Goal: Information Seeking & Learning: Learn about a topic

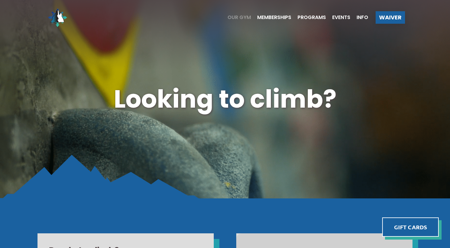
click at [242, 18] on span "Our Gym" at bounding box center [238, 17] width 23 height 5
click at [363, 16] on span "Info" at bounding box center [362, 17] width 12 height 5
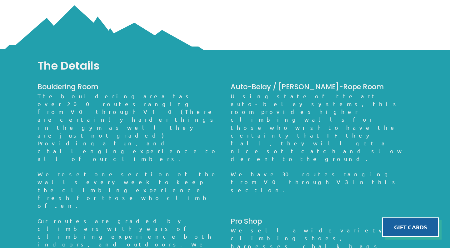
scroll to position [454, 0]
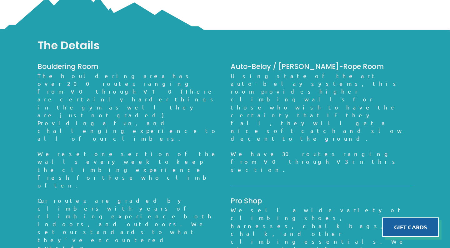
drag, startPoint x: 152, startPoint y: 152, endPoint x: 165, endPoint y: 123, distance: 32.3
click at [165, 123] on div "Bouldering Room The bouldering area has over 200 routes ranging from V0 through…" at bounding box center [128, 219] width 182 height 314
drag, startPoint x: 165, startPoint y: 123, endPoint x: 154, endPoint y: 178, distance: 56.7
click at [154, 178] on div "The Details Bouldering Room The bouldering area has over 200 routes ranging fro…" at bounding box center [225, 237] width 450 height 413
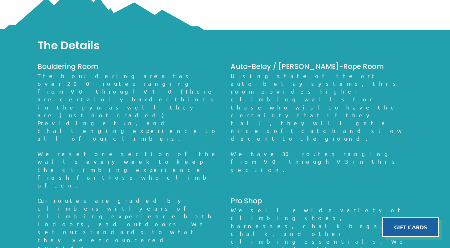
click at [154, 178] on div "The Details Bouldering Room The bouldering area has over 200 routes ranging fro…" at bounding box center [225, 237] width 450 height 413
drag, startPoint x: 154, startPoint y: 178, endPoint x: 165, endPoint y: 121, distance: 58.8
click at [165, 121] on div "The Details Bouldering Room The bouldering area has over 200 routes ranging fro…" at bounding box center [225, 237] width 450 height 413
drag, startPoint x: 167, startPoint y: 117, endPoint x: 149, endPoint y: 179, distance: 64.1
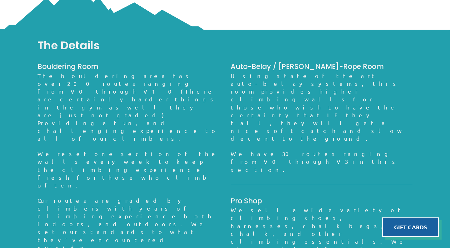
click at [149, 179] on div "The Details Bouldering Room The bouldering area has over 200 routes ranging fro…" at bounding box center [225, 237] width 450 height 413
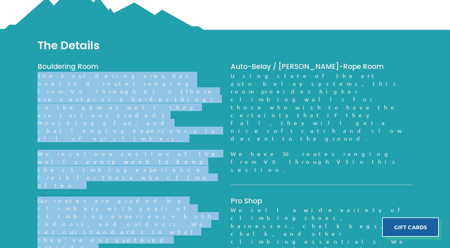
drag, startPoint x: 149, startPoint y: 179, endPoint x: 154, endPoint y: 103, distance: 76.4
click at [154, 103] on div "The Details Bouldering Room The bouldering area has over 200 routes ranging fro…" at bounding box center [225, 237] width 450 height 413
click at [154, 103] on div "Bouldering Room The bouldering area has over 200 routes ranging from V0 through…" at bounding box center [128, 219] width 182 height 314
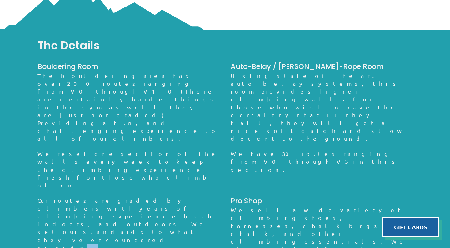
drag, startPoint x: 154, startPoint y: 103, endPoint x: 142, endPoint y: 183, distance: 81.3
click at [142, 183] on div "The Details Bouldering Room The bouldering area has over 200 routes ranging fro…" at bounding box center [225, 237] width 450 height 413
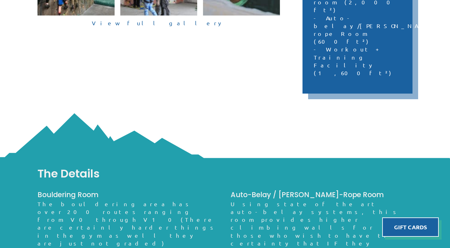
scroll to position [326, 0]
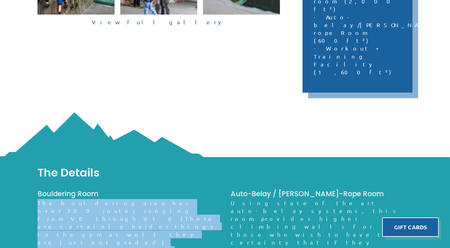
drag, startPoint x: 165, startPoint y: 167, endPoint x: 176, endPoint y: 139, distance: 30.3
click at [176, 189] on h3 "Bouldering Room" at bounding box center [128, 194] width 182 height 10
drag, startPoint x: 176, startPoint y: 139, endPoint x: 165, endPoint y: 170, distance: 32.8
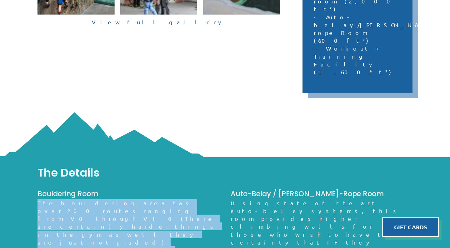
click at [165, 199] on p "The bouldering area has over 200 routes ranging from V0 through V10(There are c…" at bounding box center [128, 234] width 182 height 71
drag, startPoint x: 165, startPoint y: 170, endPoint x: 176, endPoint y: 133, distance: 38.6
click at [176, 189] on h3 "Bouldering Room" at bounding box center [128, 194] width 182 height 10
drag, startPoint x: 176, startPoint y: 133, endPoint x: 164, endPoint y: 176, distance: 44.5
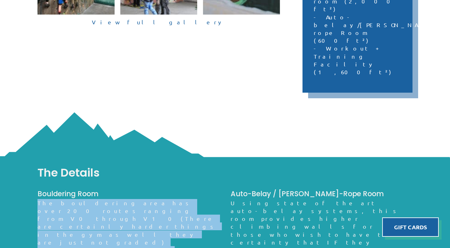
drag, startPoint x: 164, startPoint y: 176, endPoint x: 180, endPoint y: 136, distance: 42.4
click at [180, 189] on h3 "Bouldering Room" at bounding box center [128, 194] width 182 height 10
drag, startPoint x: 180, startPoint y: 136, endPoint x: 172, endPoint y: 170, distance: 34.7
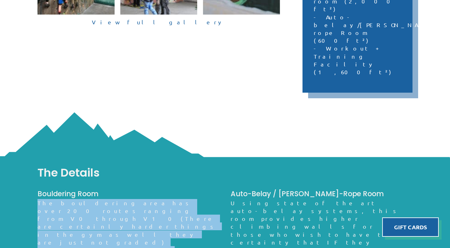
click at [172, 199] on p "The bouldering area has over 200 routes ranging from V0 through V10(There are c…" at bounding box center [128, 234] width 182 height 71
drag, startPoint x: 172, startPoint y: 170, endPoint x: 184, endPoint y: 124, distance: 47.3
click at [184, 160] on div "The Details" at bounding box center [224, 175] width 375 height 30
drag, startPoint x: 184, startPoint y: 125, endPoint x: 173, endPoint y: 176, distance: 52.5
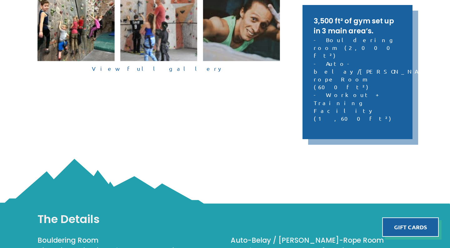
scroll to position [202, 0]
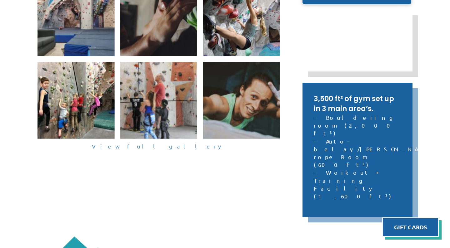
click at [153, 147] on link "View full gallery" at bounding box center [158, 147] width 242 height 10
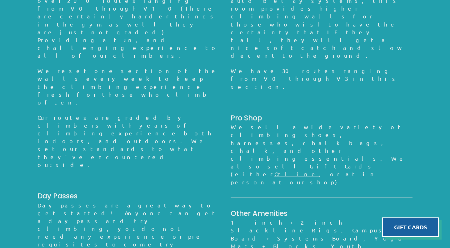
scroll to position [536, 0]
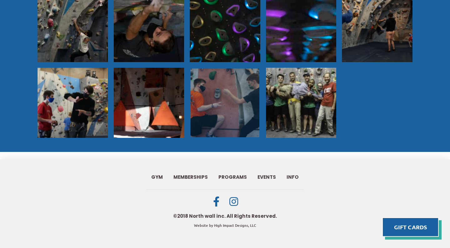
scroll to position [557, 0]
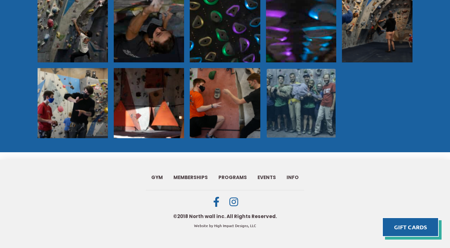
click at [288, 112] on img at bounding box center [300, 103] width 69 height 69
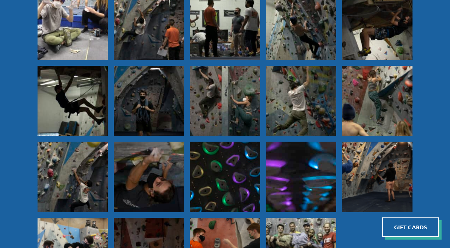
scroll to position [189, 0]
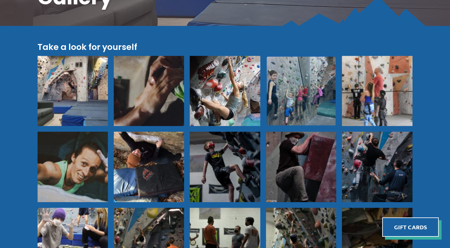
click at [296, 83] on img at bounding box center [300, 91] width 69 height 69
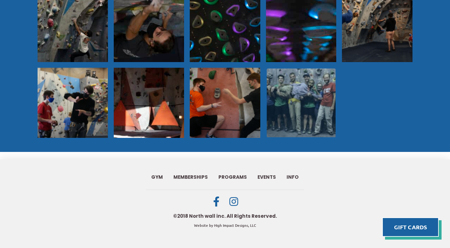
scroll to position [557, 0]
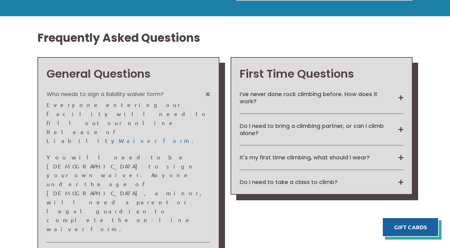
scroll to position [426, 0]
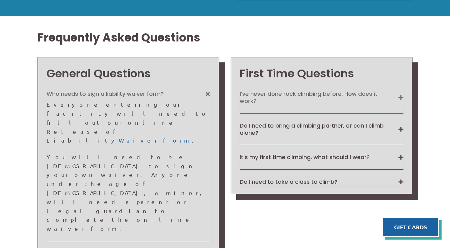
click at [355, 99] on button "I’ve never done rock climbing before. How does it work?" at bounding box center [322, 97] width 164 height 15
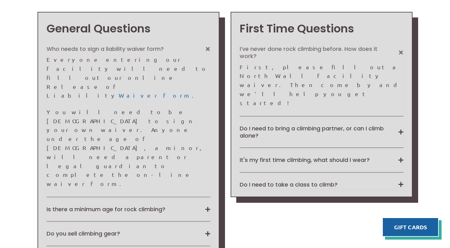
scroll to position [475, 0]
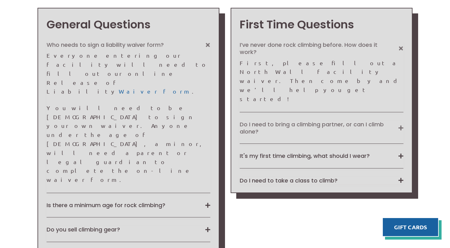
click at [366, 121] on button "Do I need to bring a climbing partner, or can I climb alone?" at bounding box center [322, 128] width 164 height 15
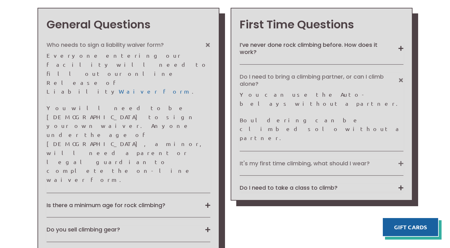
click at [355, 160] on button "It's my first time climbing, what should I wear?" at bounding box center [322, 163] width 164 height 7
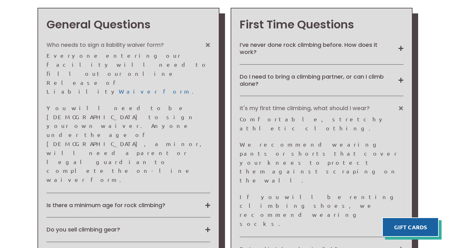
click at [333, 246] on button "Do I need to take a class to climb?" at bounding box center [322, 249] width 164 height 7
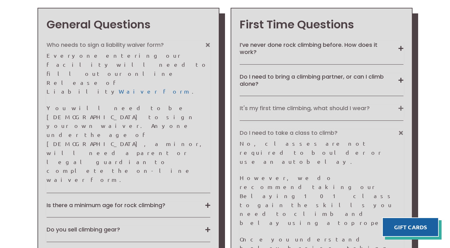
click at [358, 105] on button "It's my first time climbing, what should I wear?" at bounding box center [322, 108] width 164 height 7
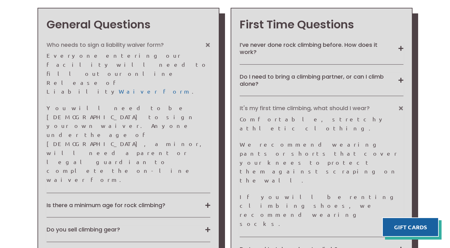
click at [358, 105] on button "It's my first time climbing, what should I wear?" at bounding box center [322, 108] width 164 height 7
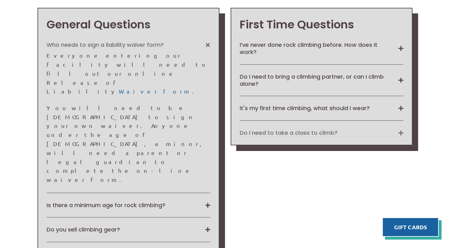
click at [339, 131] on button "Do I need to take a class to climb?" at bounding box center [322, 132] width 164 height 7
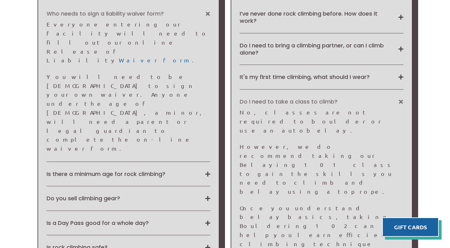
scroll to position [506, 0]
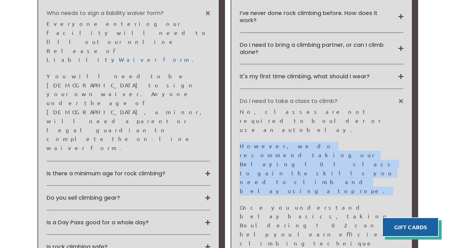
drag, startPoint x: 323, startPoint y: 139, endPoint x: 330, endPoint y: 117, distance: 23.3
click at [330, 117] on div "No, classes are not required to boulder or use an autobelay. However, we do rec…" at bounding box center [322, 186] width 164 height 159
drag, startPoint x: 330, startPoint y: 117, endPoint x: 326, endPoint y: 137, distance: 20.8
click at [326, 137] on div "No, classes are not required to boulder or use an autobelay. However, we do rec…" at bounding box center [322, 186] width 164 height 159
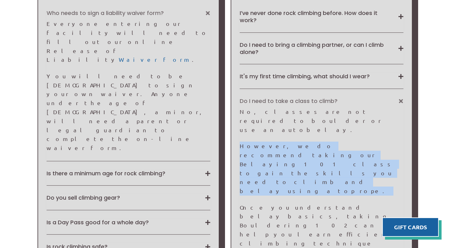
click at [326, 142] on p "However, we do recommend taking our Belaying 101 class to gain the skills you n…" at bounding box center [322, 169] width 164 height 54
drag, startPoint x: 326, startPoint y: 137, endPoint x: 332, endPoint y: 115, distance: 23.1
click at [332, 115] on div "No, classes are not required to boulder or use an autobelay. However, we do rec…" at bounding box center [322, 186] width 164 height 159
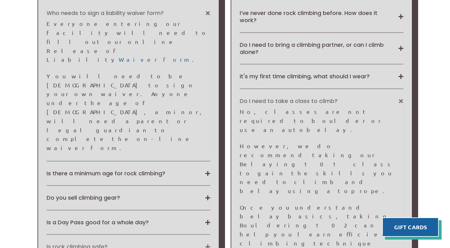
click at [130, 243] on button "Is rock climbing safe?" at bounding box center [129, 246] width 164 height 7
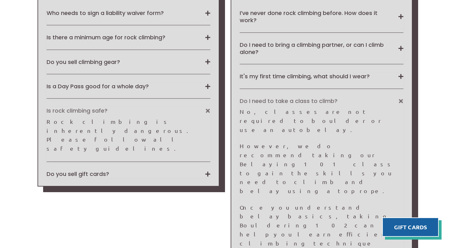
click at [152, 77] on div "Who needs to sign a liability waiver form? Everyone entering our facility will …" at bounding box center [129, 93] width 164 height 169
click at [150, 83] on button "Is a Day Pass good for a whole day?" at bounding box center [129, 86] width 164 height 7
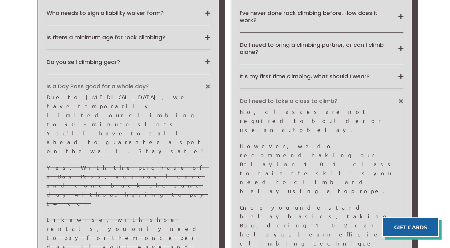
click at [150, 83] on button "Is a Day Pass good for a whole day?" at bounding box center [129, 86] width 164 height 7
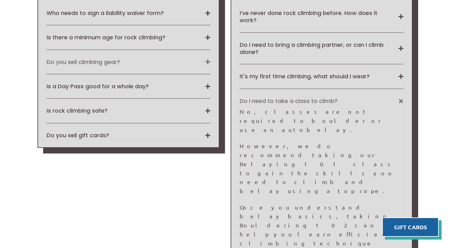
click at [157, 58] on button "Do you sell climbing gear?" at bounding box center [129, 61] width 164 height 7
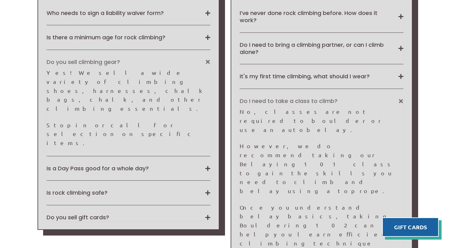
click at [157, 58] on button "Do you sell climbing gear?" at bounding box center [129, 61] width 164 height 7
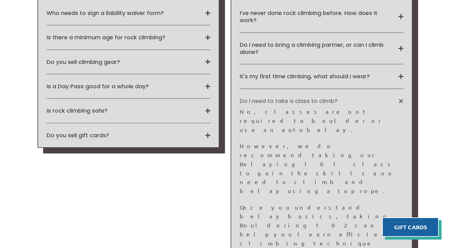
click at [138, 98] on div "Who needs to sign a liability waiver form? Everyone entering our facility will …" at bounding box center [129, 74] width 164 height 130
click at [136, 107] on button "Is rock climbing safe?" at bounding box center [129, 110] width 164 height 7
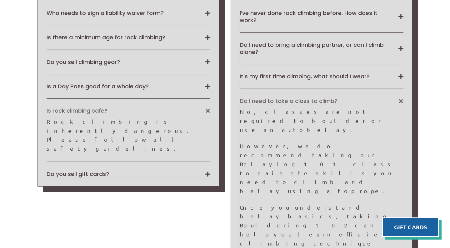
click at [136, 107] on button "Is rock climbing safe?" at bounding box center [129, 110] width 164 height 7
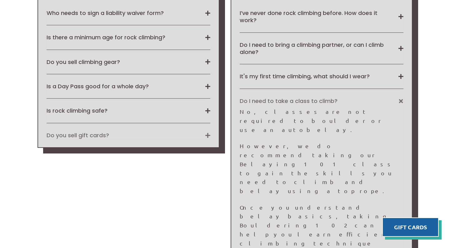
click at [130, 132] on button "Do you sell gift cards?" at bounding box center [129, 135] width 164 height 7
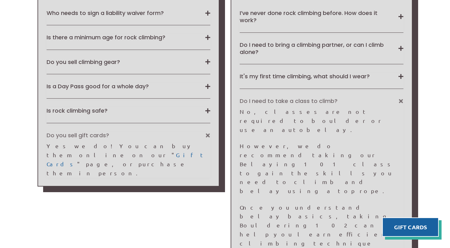
click at [130, 132] on button "Do you sell gift cards?" at bounding box center [129, 135] width 164 height 7
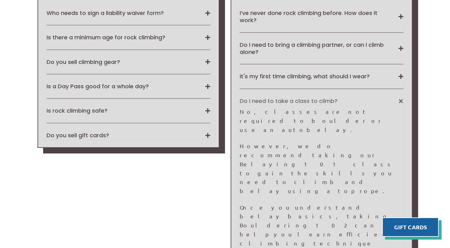
click at [142, 39] on div "Is there a minimum age for rock climbing? No, all ages are allowed to climb at …" at bounding box center [129, 42] width 164 height 16
click at [143, 35] on button "Is there a minimum age for rock climbing?" at bounding box center [129, 37] width 164 height 7
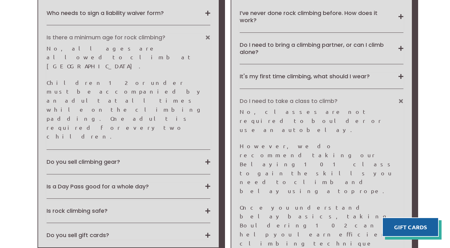
click at [143, 35] on button "Is there a minimum age for rock climbing?" at bounding box center [129, 37] width 164 height 7
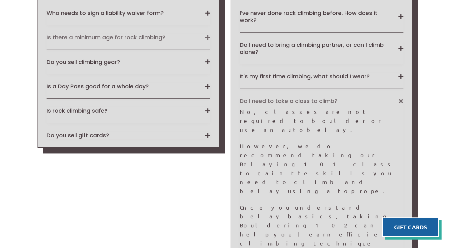
click at [143, 35] on button "Is there a minimum age for rock climbing?" at bounding box center [129, 37] width 164 height 7
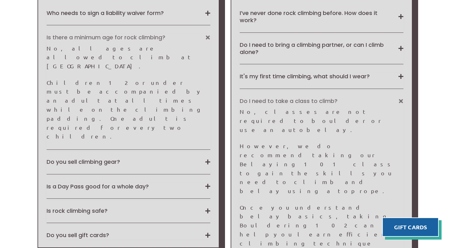
click at [143, 35] on button "Is there a minimum age for rock climbing?" at bounding box center [129, 37] width 164 height 7
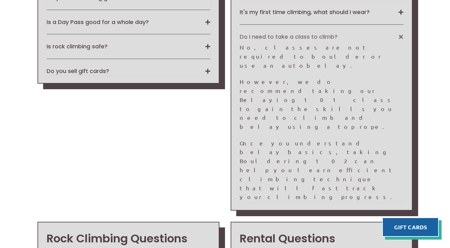
scroll to position [595, 0]
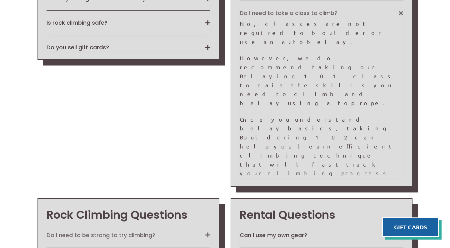
click at [138, 232] on button "Do I need to be strong to try climbing?" at bounding box center [129, 235] width 164 height 7
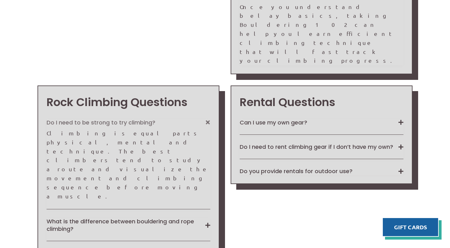
scroll to position [710, 0]
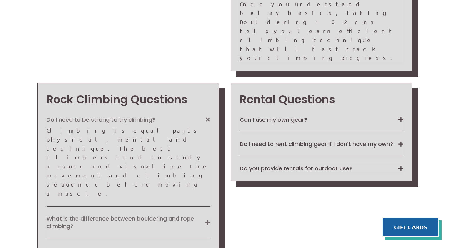
click at [163, 215] on button "What is the difference between bouldering and rope climbing?" at bounding box center [129, 222] width 164 height 15
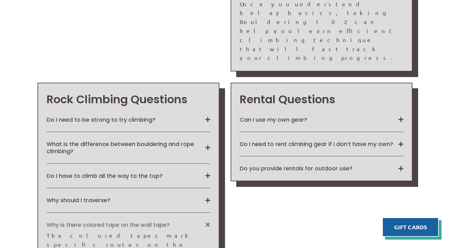
click at [170, 222] on button "Why is there colored tape on the wall tape?" at bounding box center [129, 225] width 164 height 7
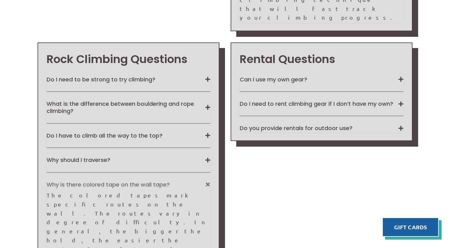
scroll to position [759, 0]
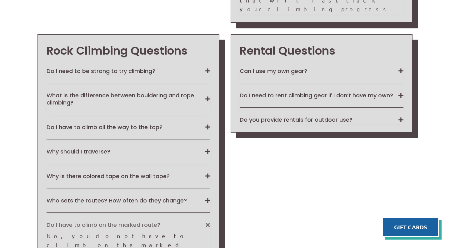
click at [166, 222] on button "Do I have to climb on the marked route?" at bounding box center [129, 225] width 164 height 7
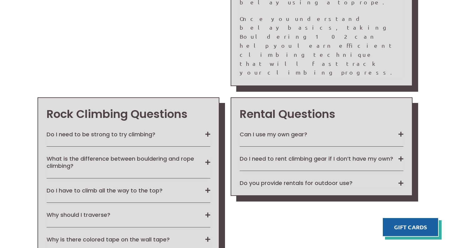
scroll to position [647, 0]
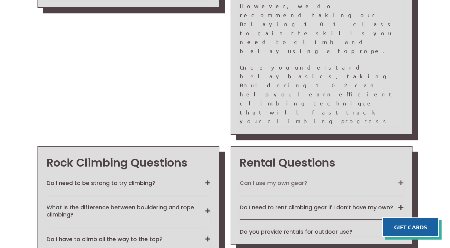
click at [319, 180] on button "Can I use my own gear?" at bounding box center [322, 183] width 164 height 7
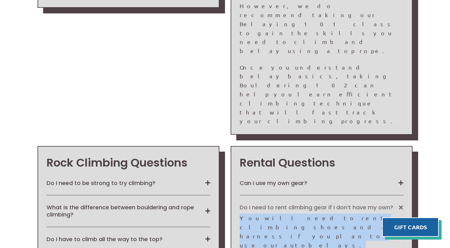
drag, startPoint x: 310, startPoint y: 132, endPoint x: 236, endPoint y: 121, distance: 74.8
click at [236, 146] on div "Rental Questions Can I use my own gear? Yes. You may use any of your own gear i…" at bounding box center [322, 214] width 182 height 137
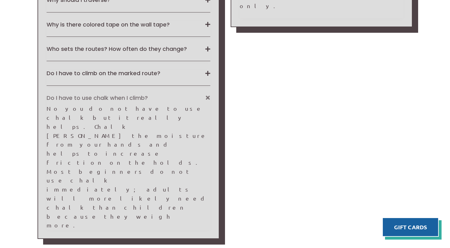
scroll to position [929, 0]
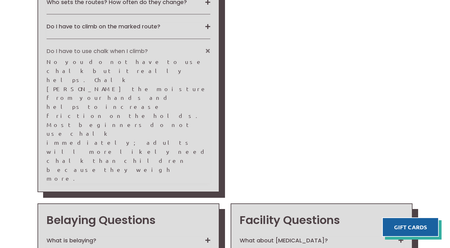
scroll to position [959, 0]
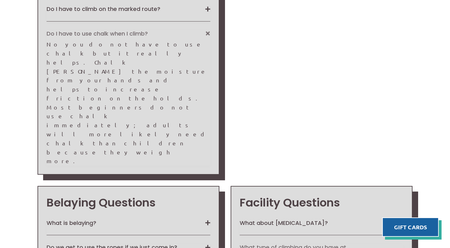
click at [306, 244] on button "What type of climbing do you have at North Wall?" at bounding box center [322, 251] width 164 height 15
click at [315, 220] on button "What about COVID?" at bounding box center [322, 223] width 164 height 7
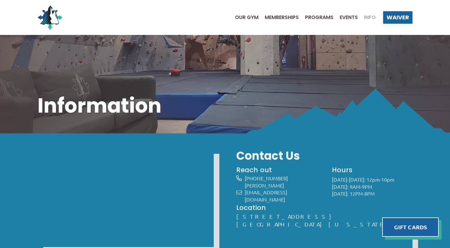
scroll to position [0, 0]
click at [320, 19] on span "Programs" at bounding box center [319, 17] width 28 height 5
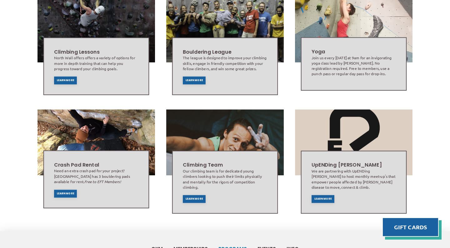
scroll to position [326, 0]
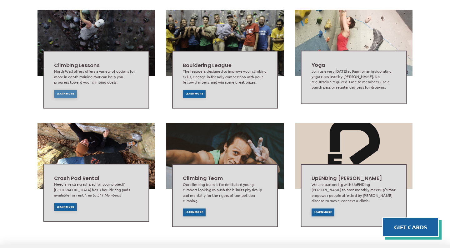
click at [68, 90] on div "Learn More" at bounding box center [65, 94] width 23 height 8
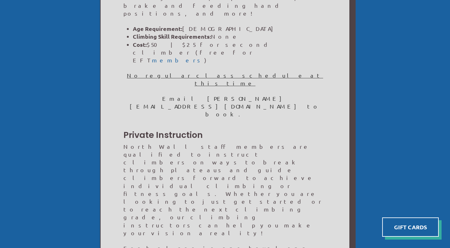
scroll to position [240, 0]
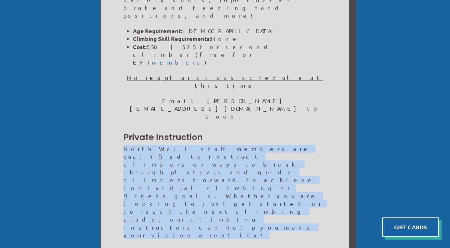
drag, startPoint x: 125, startPoint y: 48, endPoint x: 124, endPoint y: 89, distance: 40.9
click at [124, 89] on div "North Wall offers a variety of options for more in-depth training that can help…" at bounding box center [225, 123] width 249 height 450
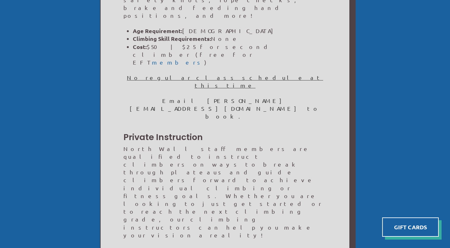
click at [124, 247] on p "Each class is one hour long." at bounding box center [224, 251] width 203 height 8
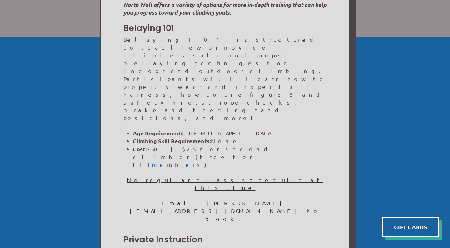
scroll to position [135, 0]
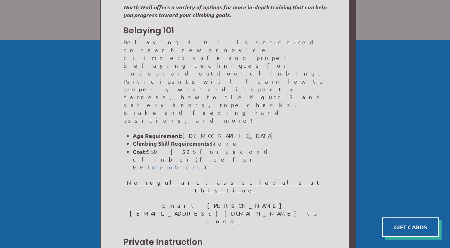
click at [204, 164] on link "members" at bounding box center [178, 167] width 52 height 7
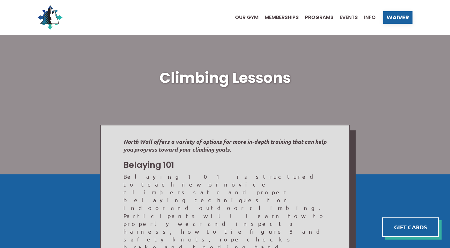
scroll to position [0, 0]
click at [274, 18] on span "Memberships" at bounding box center [282, 17] width 34 height 5
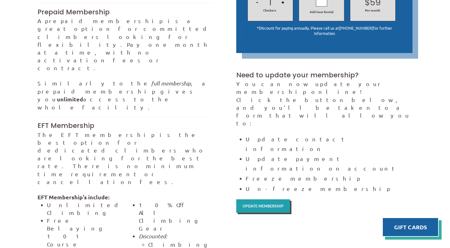
scroll to position [346, 0]
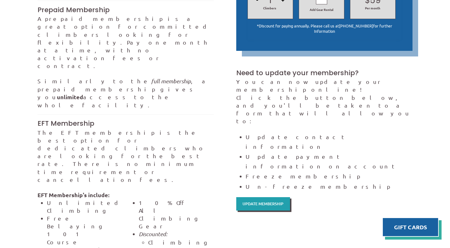
drag, startPoint x: 137, startPoint y: 159, endPoint x: 149, endPoint y: 111, distance: 50.3
drag, startPoint x: 149, startPoint y: 111, endPoint x: 146, endPoint y: 161, distance: 50.4
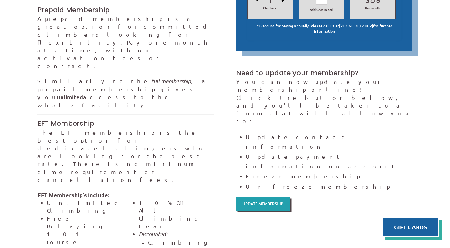
drag, startPoint x: 146, startPoint y: 161, endPoint x: 161, endPoint y: 110, distance: 52.8
drag, startPoint x: 161, startPoint y: 110, endPoint x: 169, endPoint y: 157, distance: 46.9
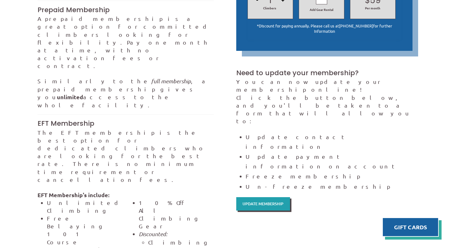
drag, startPoint x: 203, startPoint y: 150, endPoint x: 189, endPoint y: 102, distance: 50.0
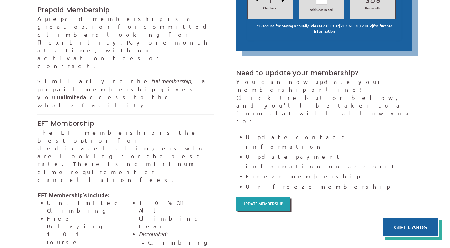
drag, startPoint x: 189, startPoint y: 102, endPoint x: 197, endPoint y: 148, distance: 46.5
drag, startPoint x: 197, startPoint y: 148, endPoint x: 197, endPoint y: 107, distance: 40.3
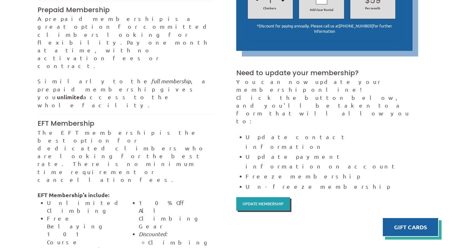
drag, startPoint x: 197, startPoint y: 107, endPoint x: 198, endPoint y: 144, distance: 36.6
drag, startPoint x: 197, startPoint y: 149, endPoint x: 201, endPoint y: 104, distance: 44.5
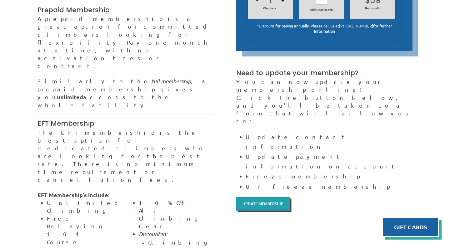
drag, startPoint x: 201, startPoint y: 104, endPoint x: 200, endPoint y: 151, distance: 46.2
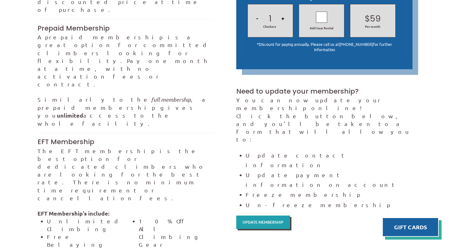
scroll to position [327, 0]
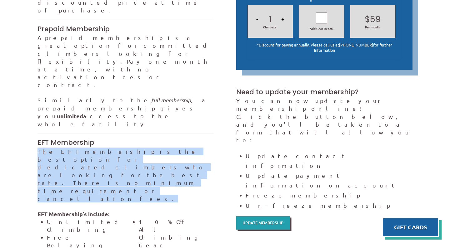
drag, startPoint x: 103, startPoint y: 49, endPoint x: 117, endPoint y: 22, distance: 30.3
click at [117, 22] on div "Punch Pass This option is great for those who climb more casually, and have a t…" at bounding box center [125, 215] width 176 height 658
click at [117, 138] on h3 "EFT Membership" at bounding box center [125, 142] width 176 height 9
drag, startPoint x: 120, startPoint y: 20, endPoint x: 113, endPoint y: 48, distance: 29.6
click at [113, 48] on div "Punch Pass This option is great for those who climb more casually, and have a t…" at bounding box center [125, 215] width 176 height 658
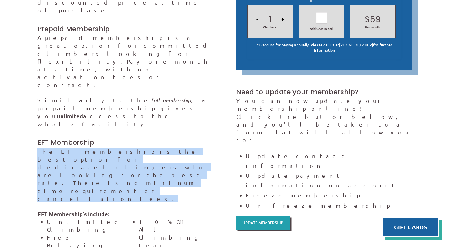
click at [113, 148] on p "The EFT membership is the best option for dedicated climbers who are looking fo…" at bounding box center [125, 175] width 176 height 55
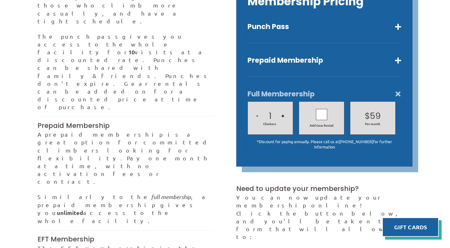
scroll to position [227, 0]
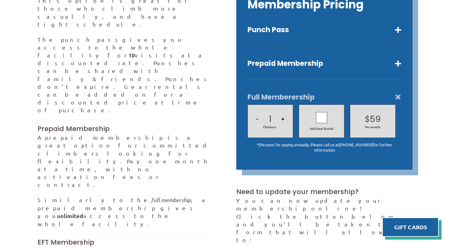
drag, startPoint x: 142, startPoint y: 110, endPoint x: 165, endPoint y: 54, distance: 60.2
drag, startPoint x: 169, startPoint y: 44, endPoint x: 169, endPoint y: 109, distance: 64.7
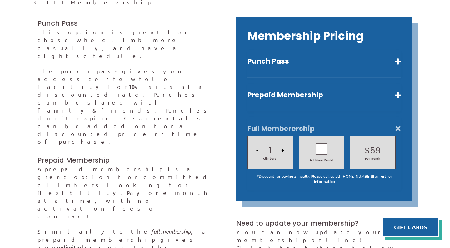
scroll to position [173, 0]
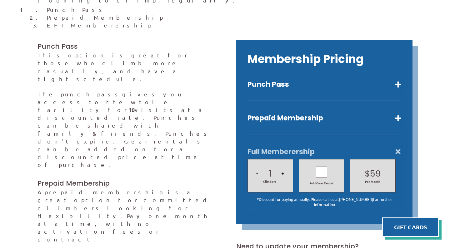
drag, startPoint x: 148, startPoint y: 96, endPoint x: 172, endPoint y: 31, distance: 69.3
drag, startPoint x: 172, startPoint y: 31, endPoint x: 161, endPoint y: 97, distance: 67.9
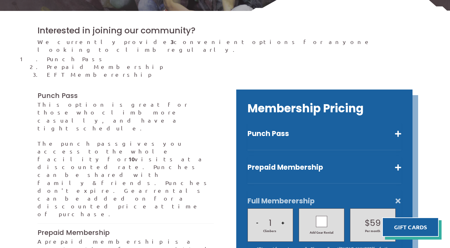
scroll to position [123, 0]
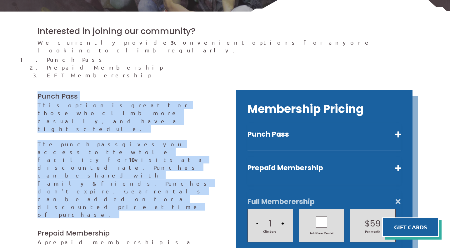
drag, startPoint x: 134, startPoint y: 157, endPoint x: 149, endPoint y: 78, distance: 80.1
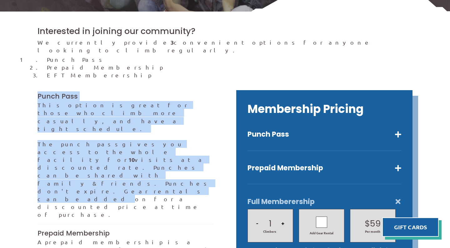
drag, startPoint x: 149, startPoint y: 78, endPoint x: 144, endPoint y: 140, distance: 62.0
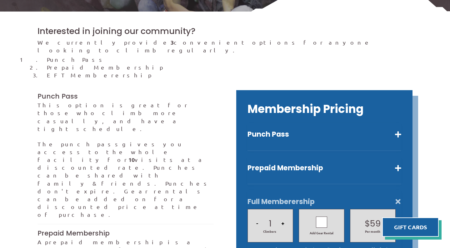
click at [144, 140] on p "The punch pass gives you access to the whole facility for 10 visits at a discou…" at bounding box center [125, 179] width 176 height 79
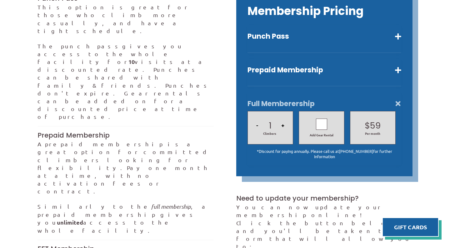
scroll to position [173, 0]
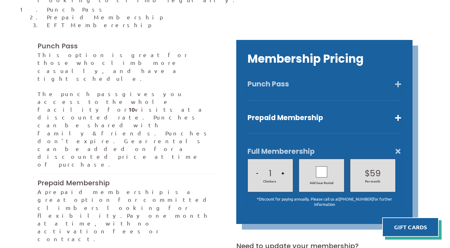
click at [363, 80] on button "Punch Pass" at bounding box center [324, 84] width 154 height 9
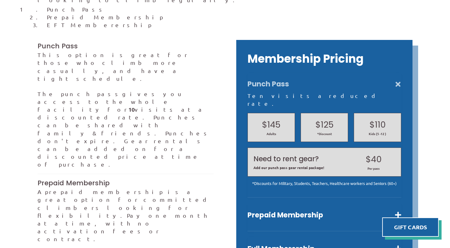
click at [383, 80] on button "Punch Pass" at bounding box center [324, 84] width 154 height 9
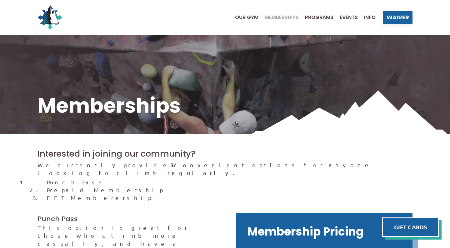
scroll to position [0, 0]
click at [312, 17] on span "Programs" at bounding box center [319, 17] width 28 height 5
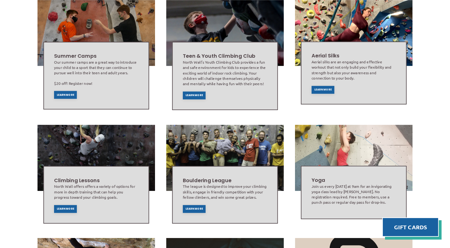
scroll to position [214, 0]
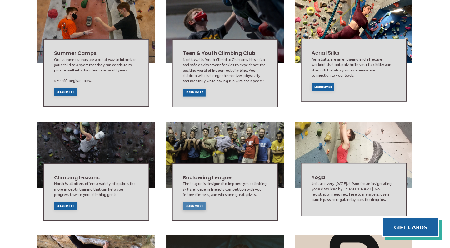
click at [196, 202] on div "Learn More" at bounding box center [194, 206] width 23 height 8
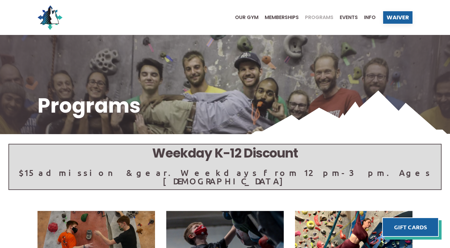
scroll to position [0, 0]
click at [353, 18] on span "Events" at bounding box center [349, 17] width 18 height 5
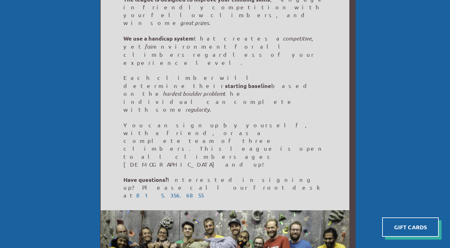
scroll to position [193, 0]
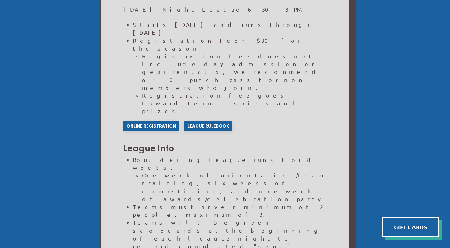
scroll to position [578, 0]
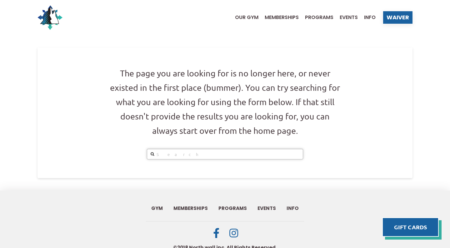
click at [214, 152] on input "Search" at bounding box center [225, 154] width 156 height 11
click at [239, 108] on p "The page you are looking for is no longer here, or never existed in the first p…" at bounding box center [225, 102] width 234 height 72
click at [370, 18] on span "Info" at bounding box center [370, 17] width 12 height 5
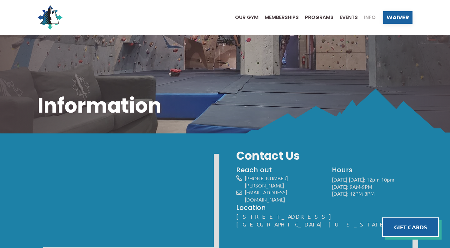
click at [251, 14] on ul "Our Gym Memberships Programs Events Info" at bounding box center [302, 17] width 147 height 25
click at [248, 18] on span "Our Gym" at bounding box center [246, 17] width 23 height 5
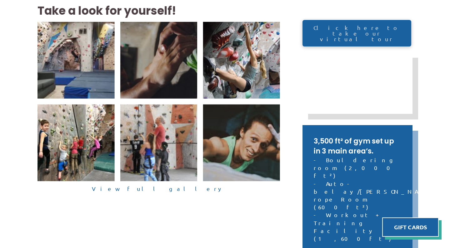
scroll to position [167, 0]
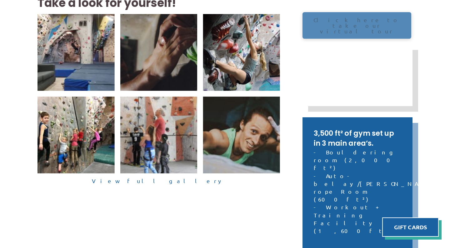
click at [345, 18] on span "Click here to take our virtual tour" at bounding box center [357, 25] width 96 height 17
